Goal: Task Accomplishment & Management: Manage account settings

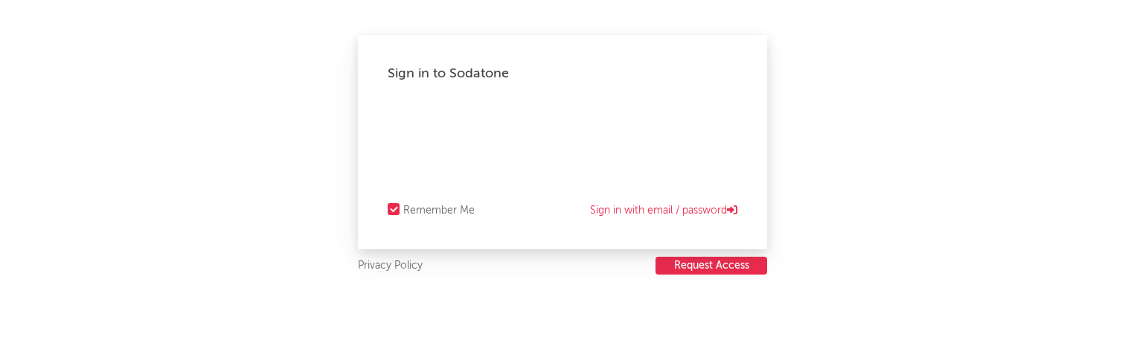
select select "recorded_music"
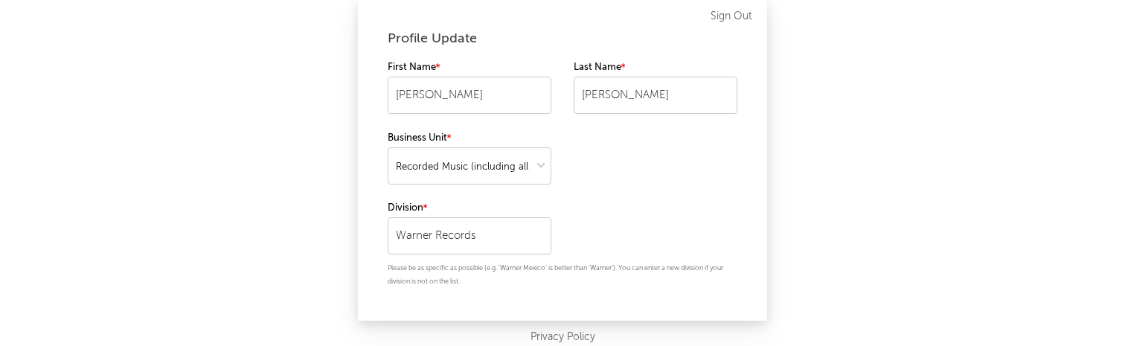
scroll to position [94, 0]
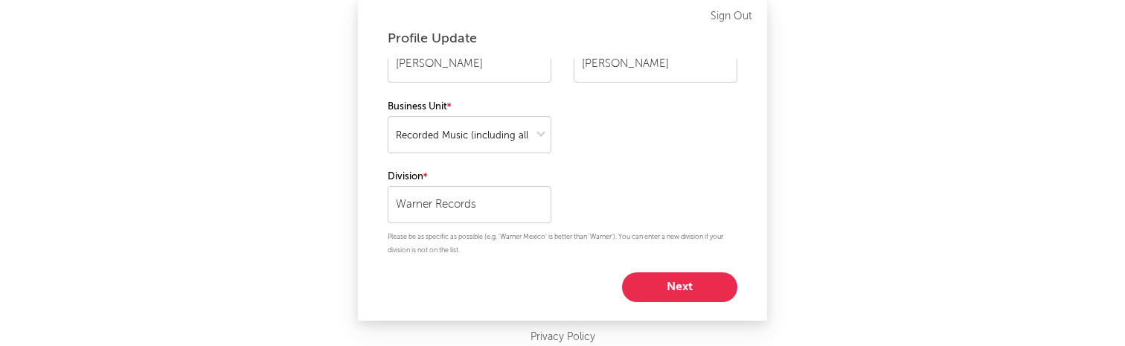
click at [668, 309] on div "Profile Update Please confirm your Sodatone profile details. You can update thi…" at bounding box center [562, 160] width 409 height 321
click at [665, 294] on button "Next" at bounding box center [679, 287] width 115 height 30
select select "exec"
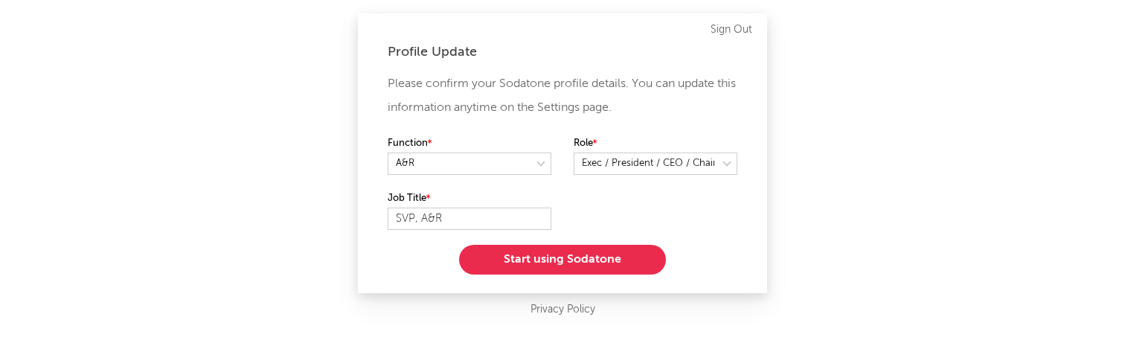
click at [624, 262] on button "Start using Sodatone" at bounding box center [562, 260] width 207 height 30
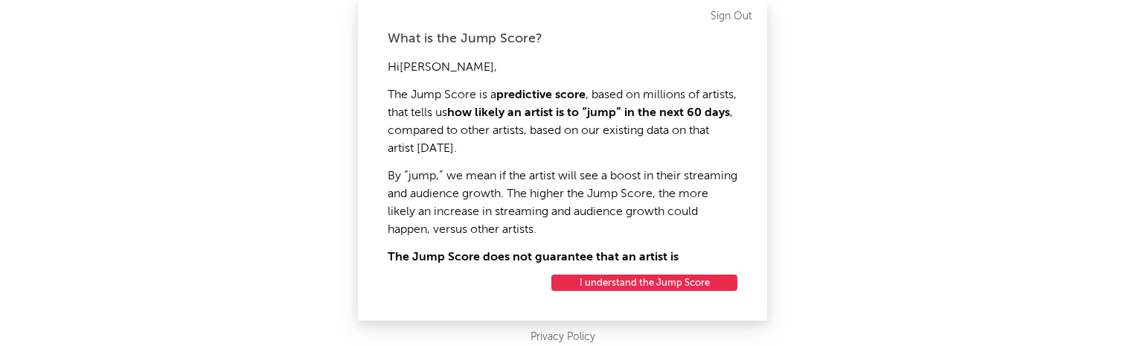
click at [628, 283] on button "I understand the Jump Score" at bounding box center [644, 283] width 186 height 16
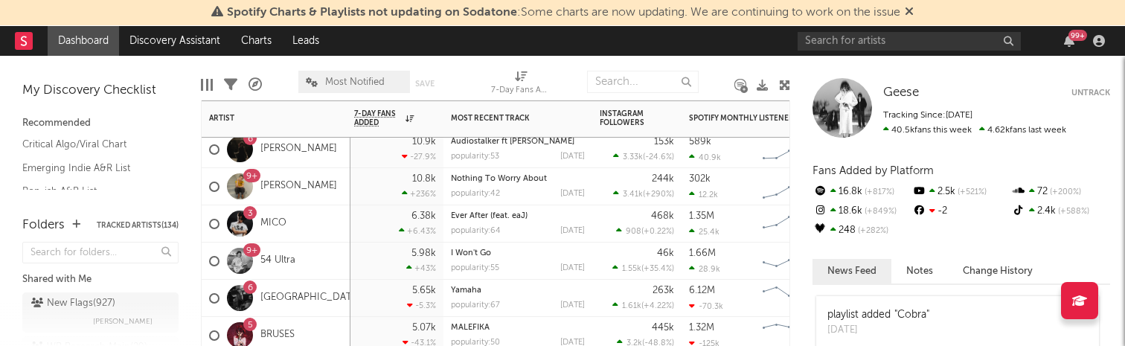
click at [388, 258] on div "5.98k +43 %" at bounding box center [395, 261] width 82 height 36
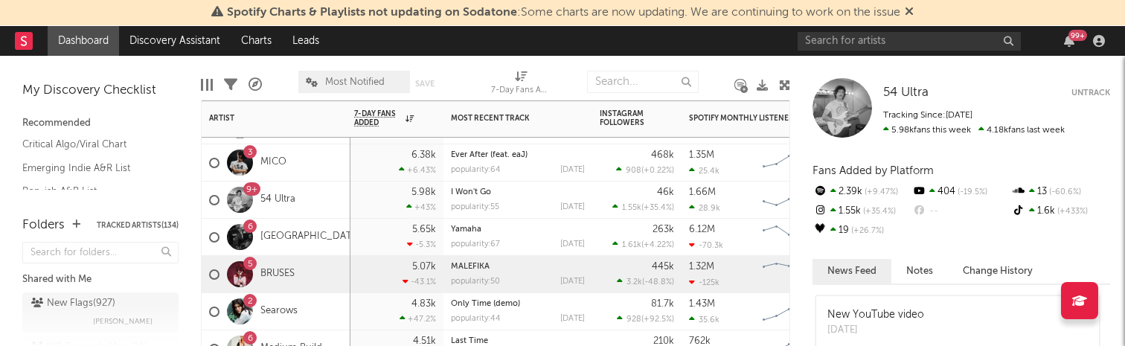
click at [388, 258] on div "5.07k -43.1 %" at bounding box center [395, 274] width 82 height 36
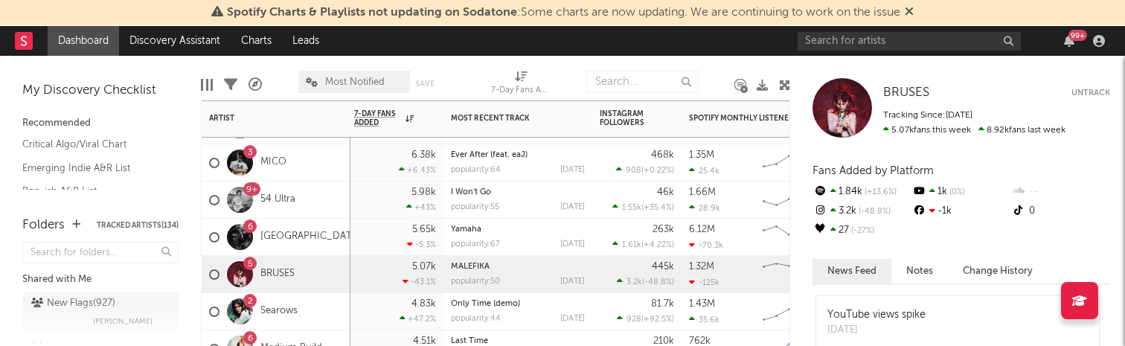
click at [383, 245] on div "5.65k -5.3 %" at bounding box center [395, 237] width 82 height 36
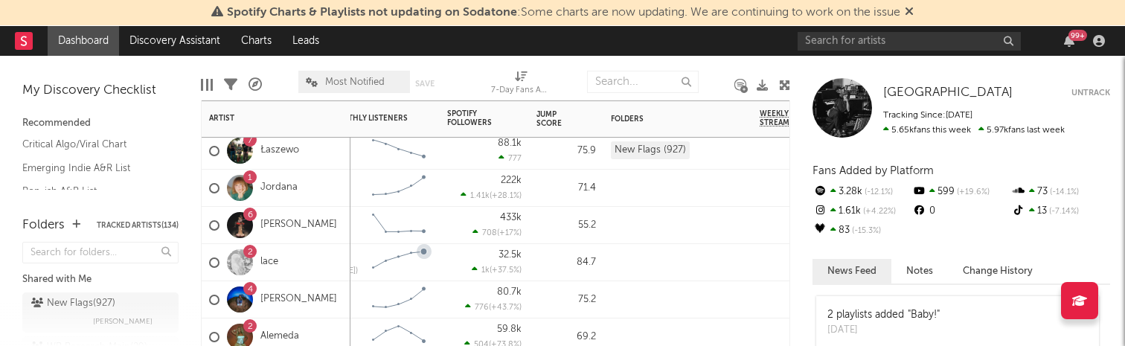
click at [463, 228] on div "433k 708 ( +17 % )" at bounding box center [484, 225] width 74 height 36
